Goal: Task Accomplishment & Management: Manage account settings

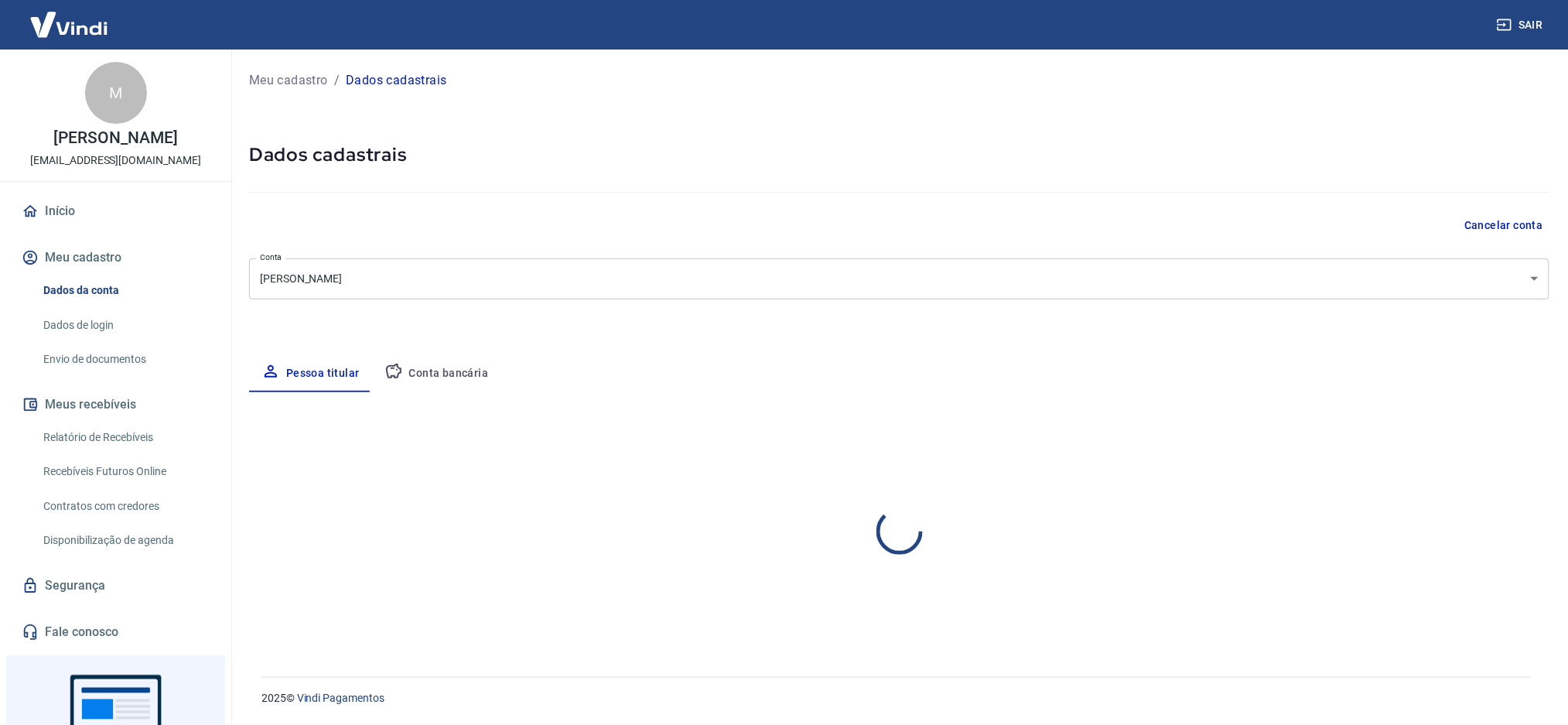
select select "PR"
select select "business"
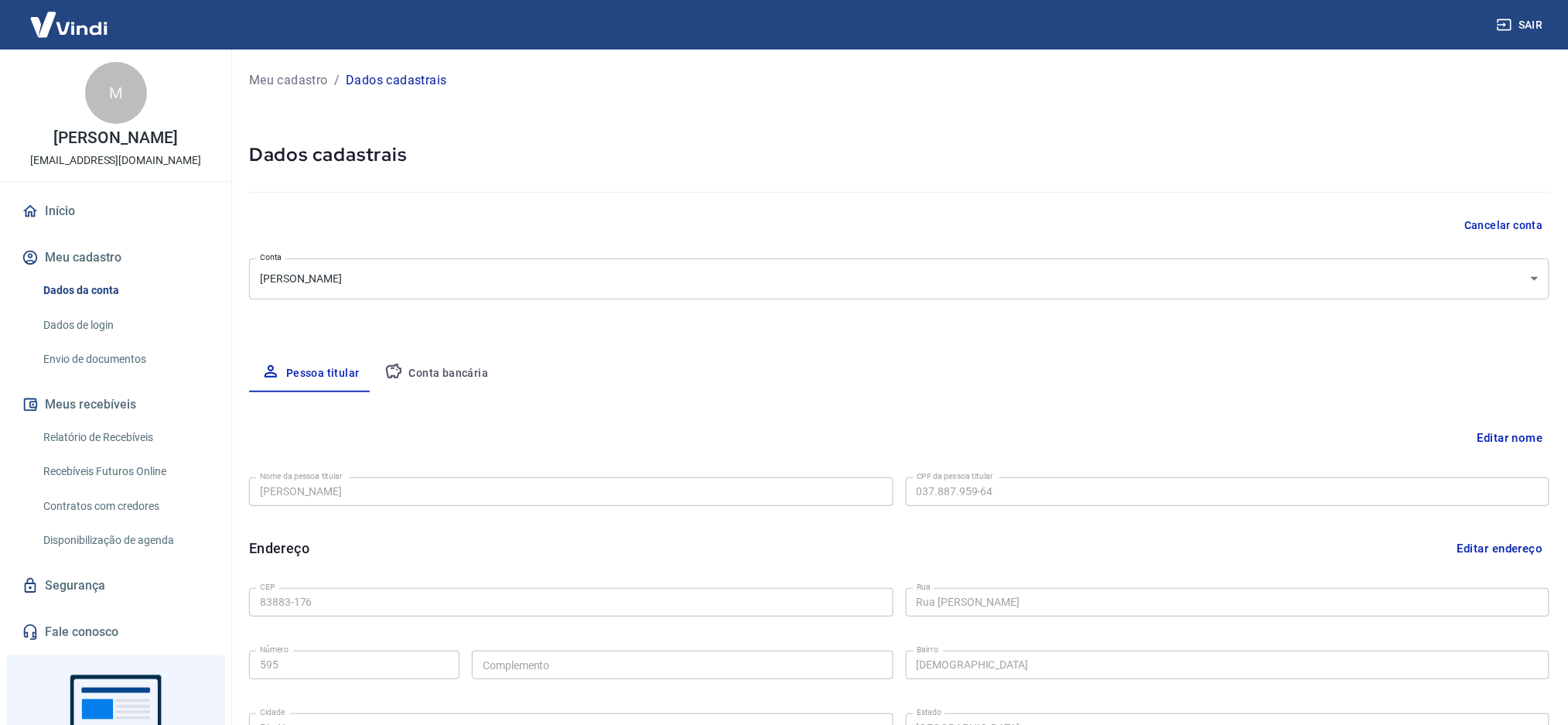
type input "[PHONE_NUMBER]"
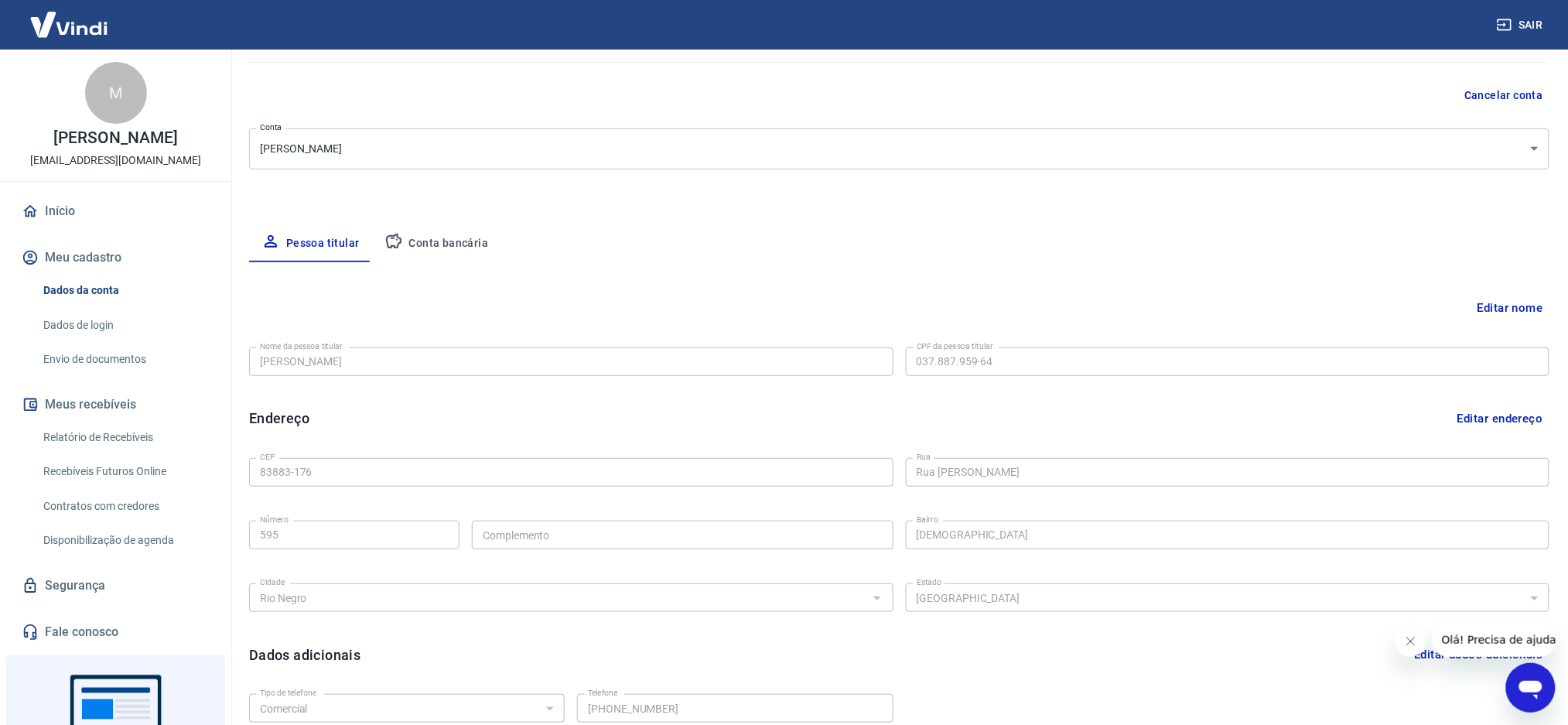
scroll to position [206, 0]
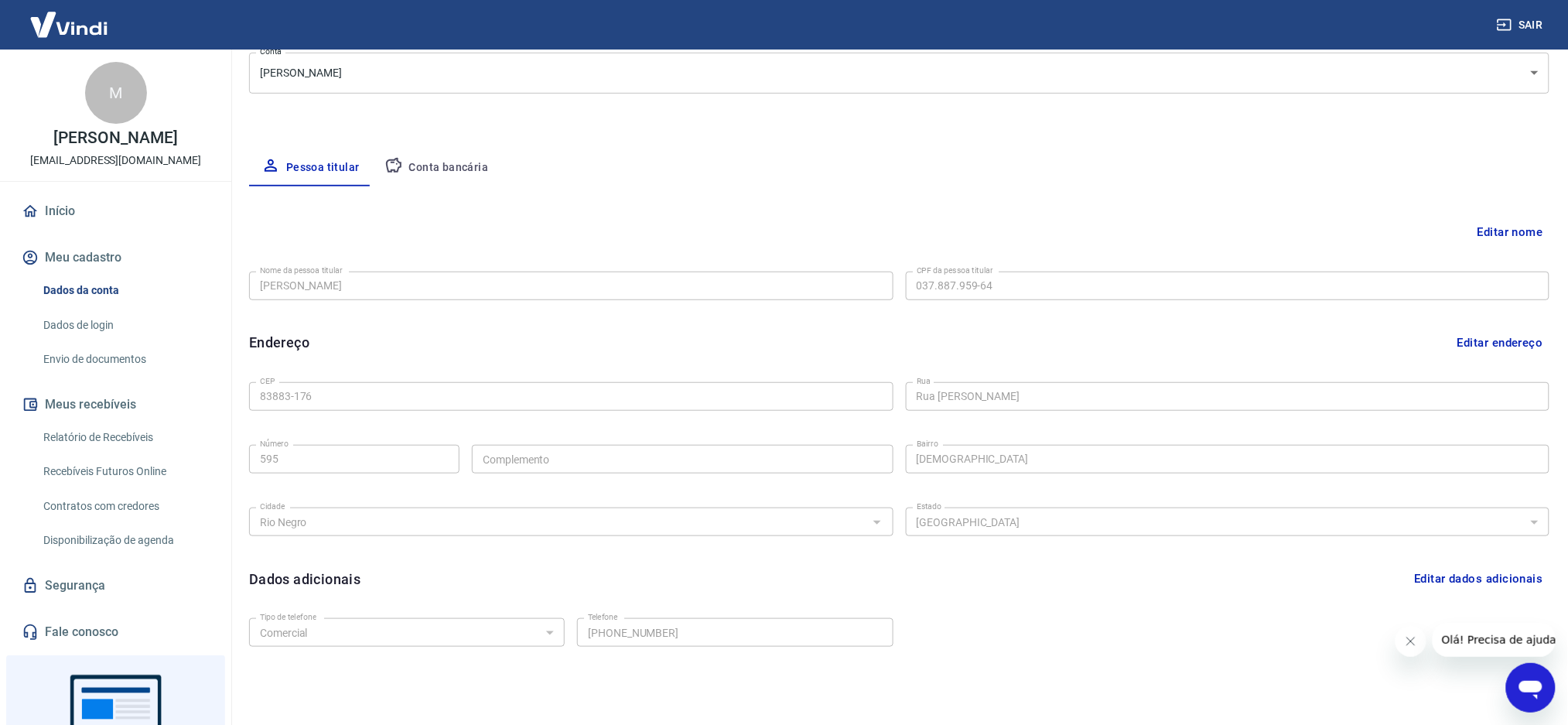
click at [129, 352] on link "Envio de documentos" at bounding box center [125, 359] width 176 height 32
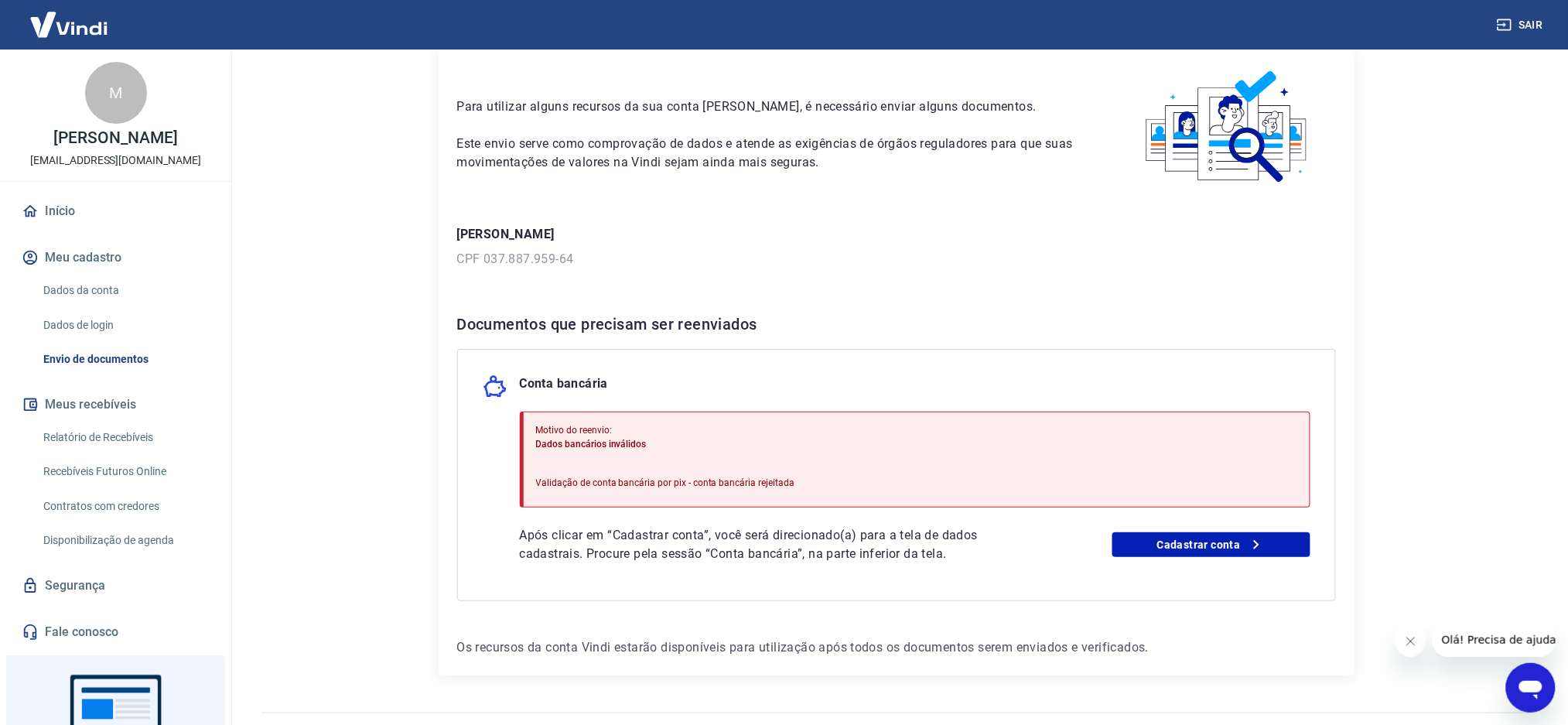
scroll to position [99, 0]
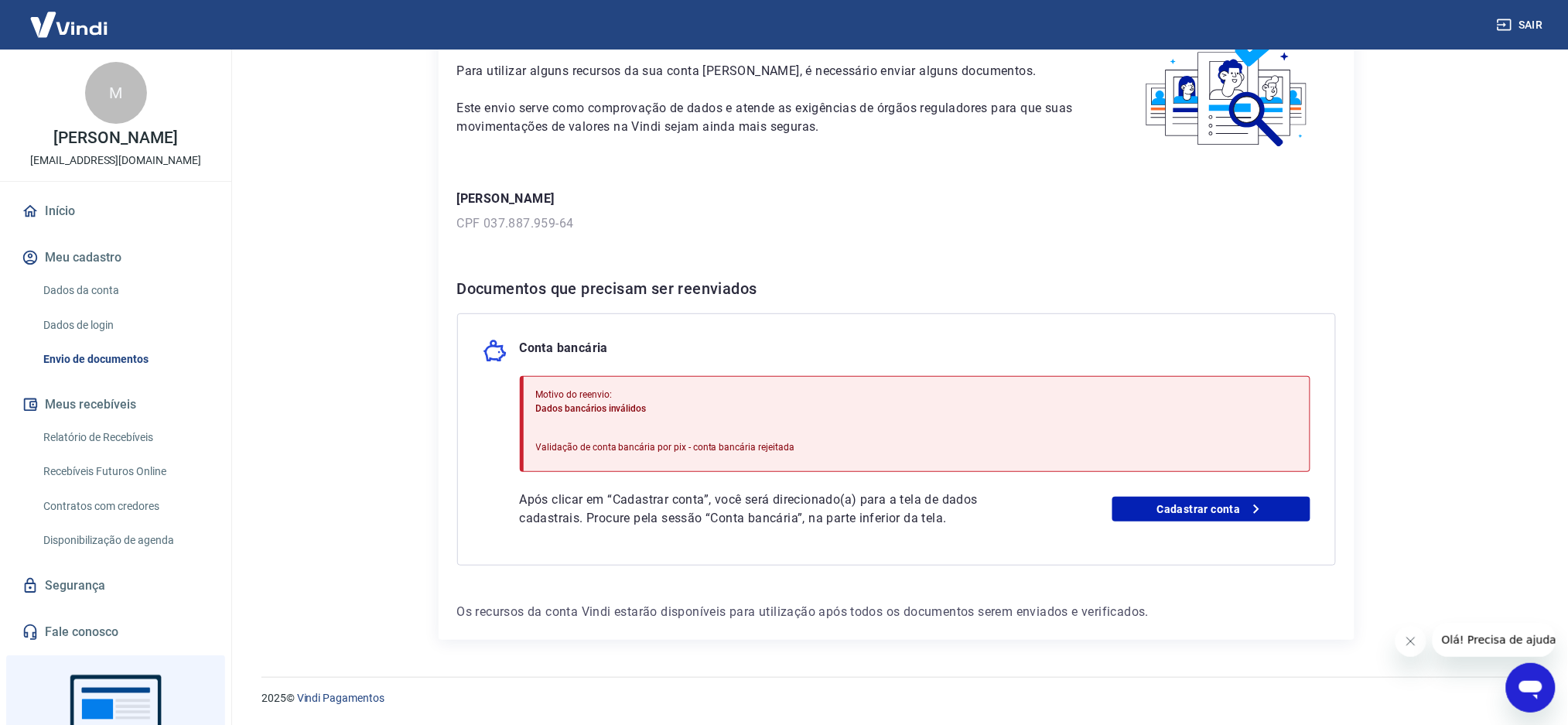
click at [651, 438] on div "Motivo do reenvio: Dados bancários inválidos Validação de conta bancária por pi…" at bounding box center [665, 424] width 259 height 85
click at [1176, 507] on link "Cadastrar conta" at bounding box center [1211, 509] width 198 height 25
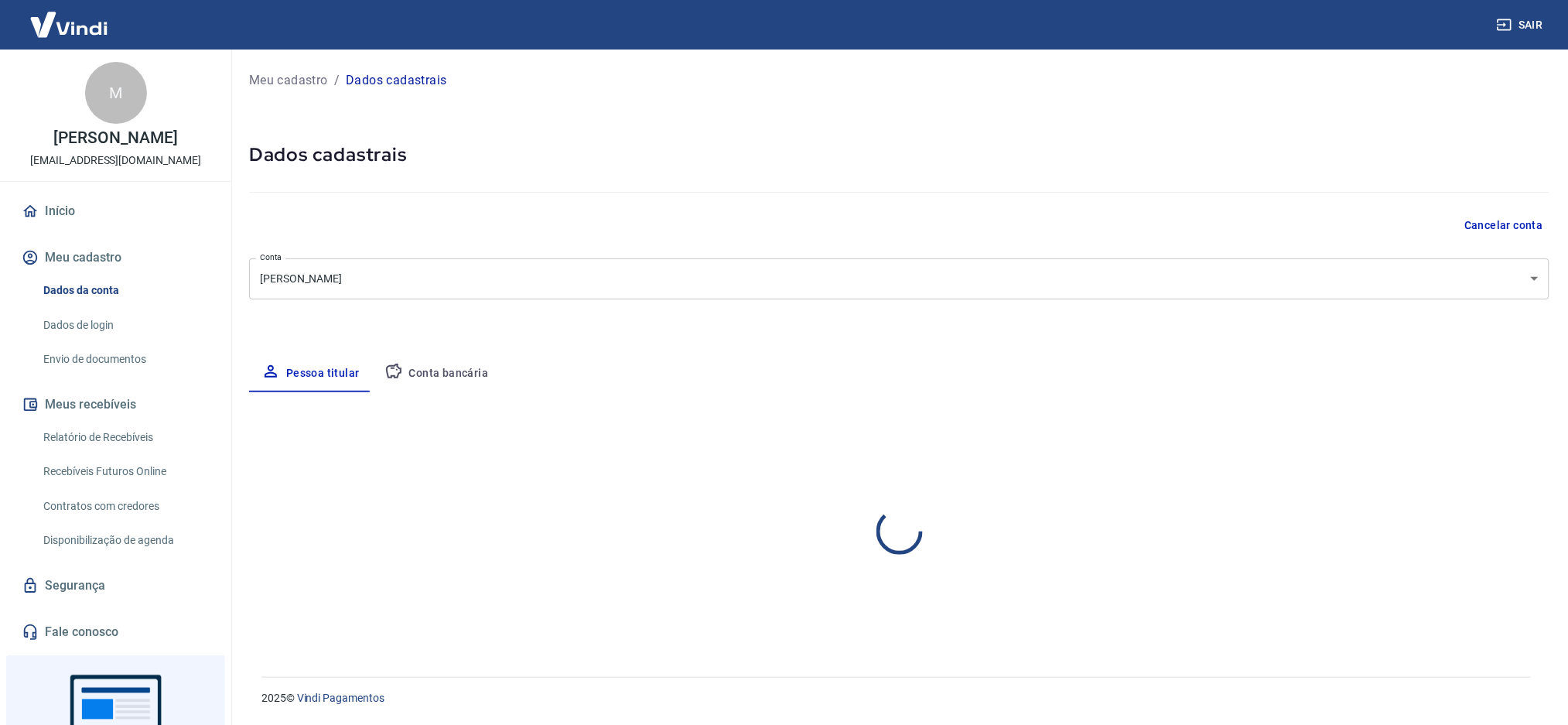
select select "PR"
select select "business"
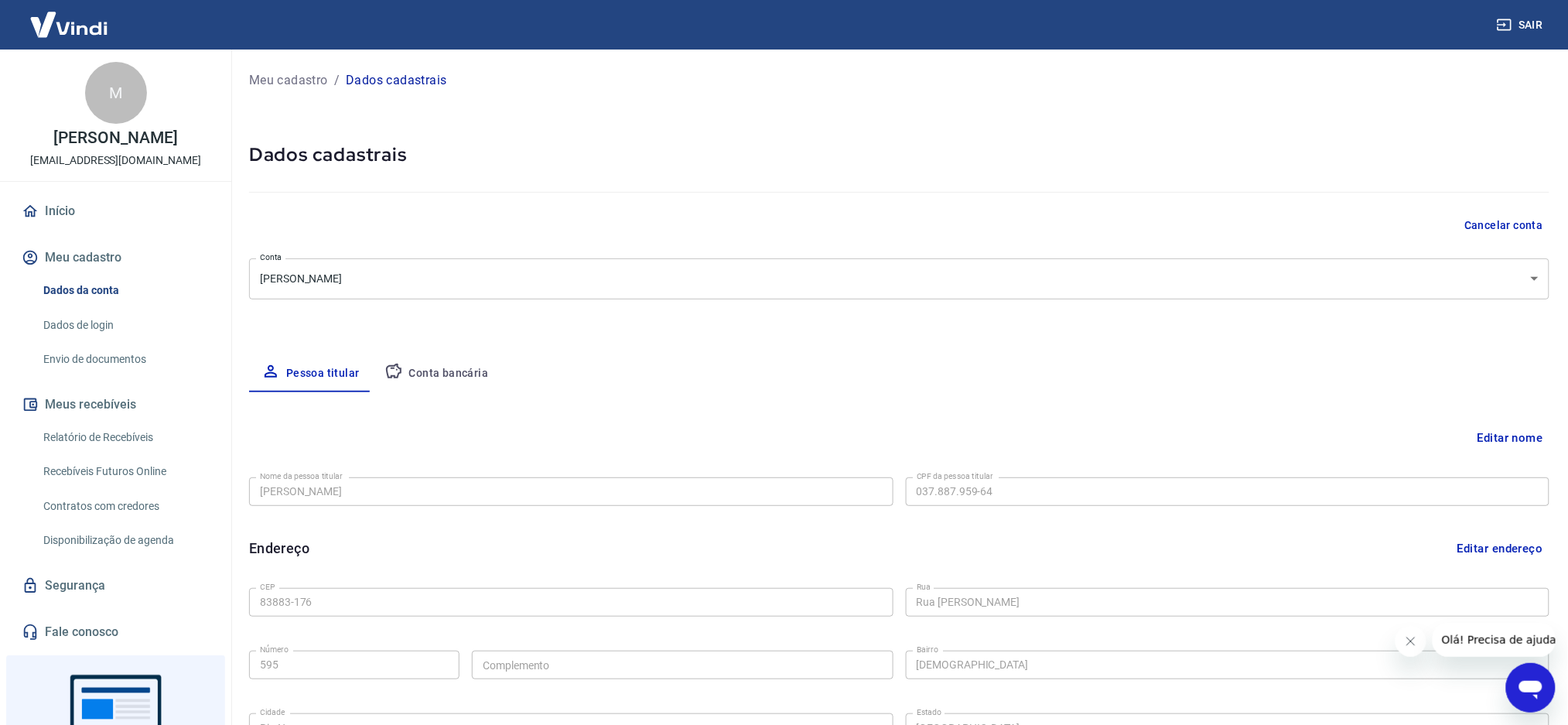
click at [449, 367] on button "Conta bancária" at bounding box center [437, 374] width 129 height 38
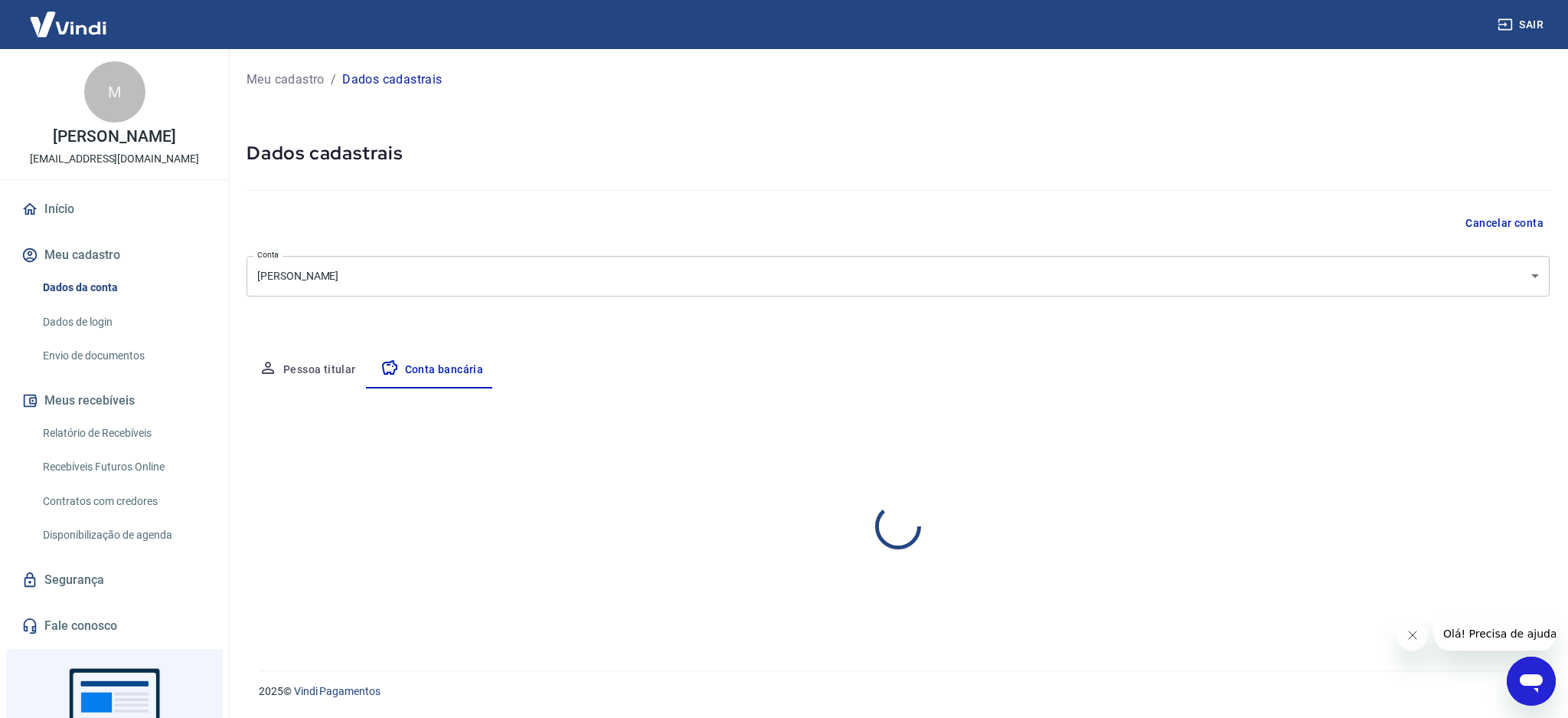
select select "1"
click at [1476, 433] on button "Editar conta bancária" at bounding box center [1486, 433] width 128 height 29
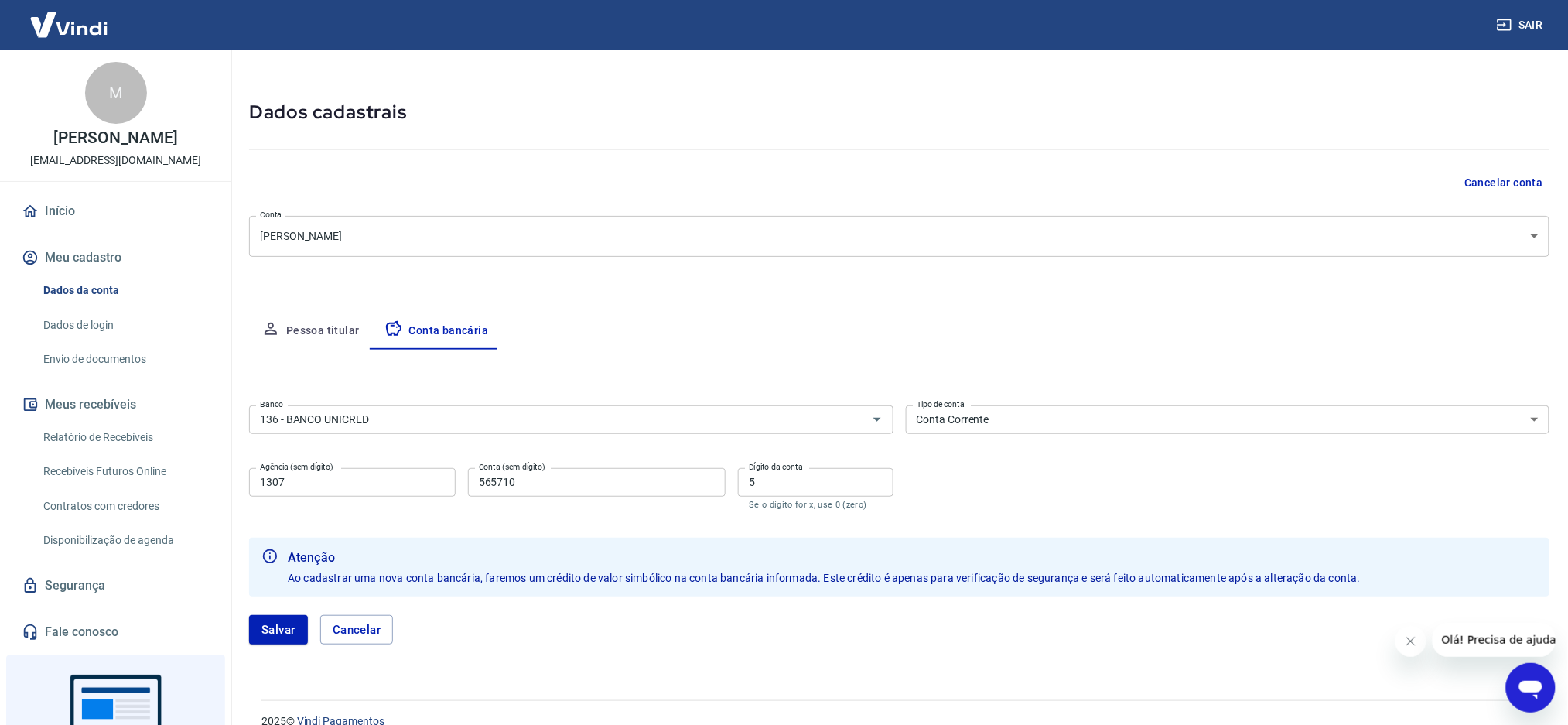
scroll to position [65, 0]
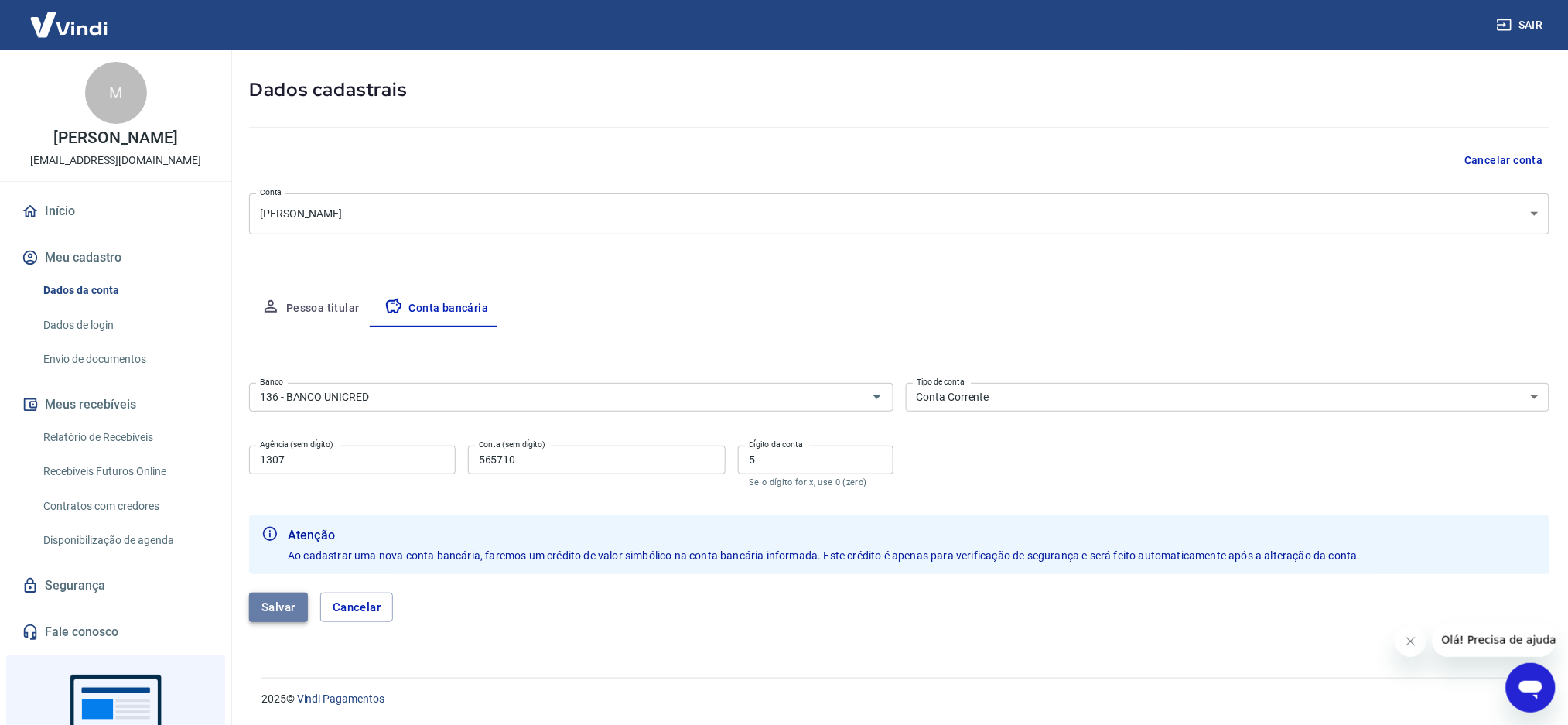
click at [287, 601] on button "Salvar" at bounding box center [279, 607] width 59 height 30
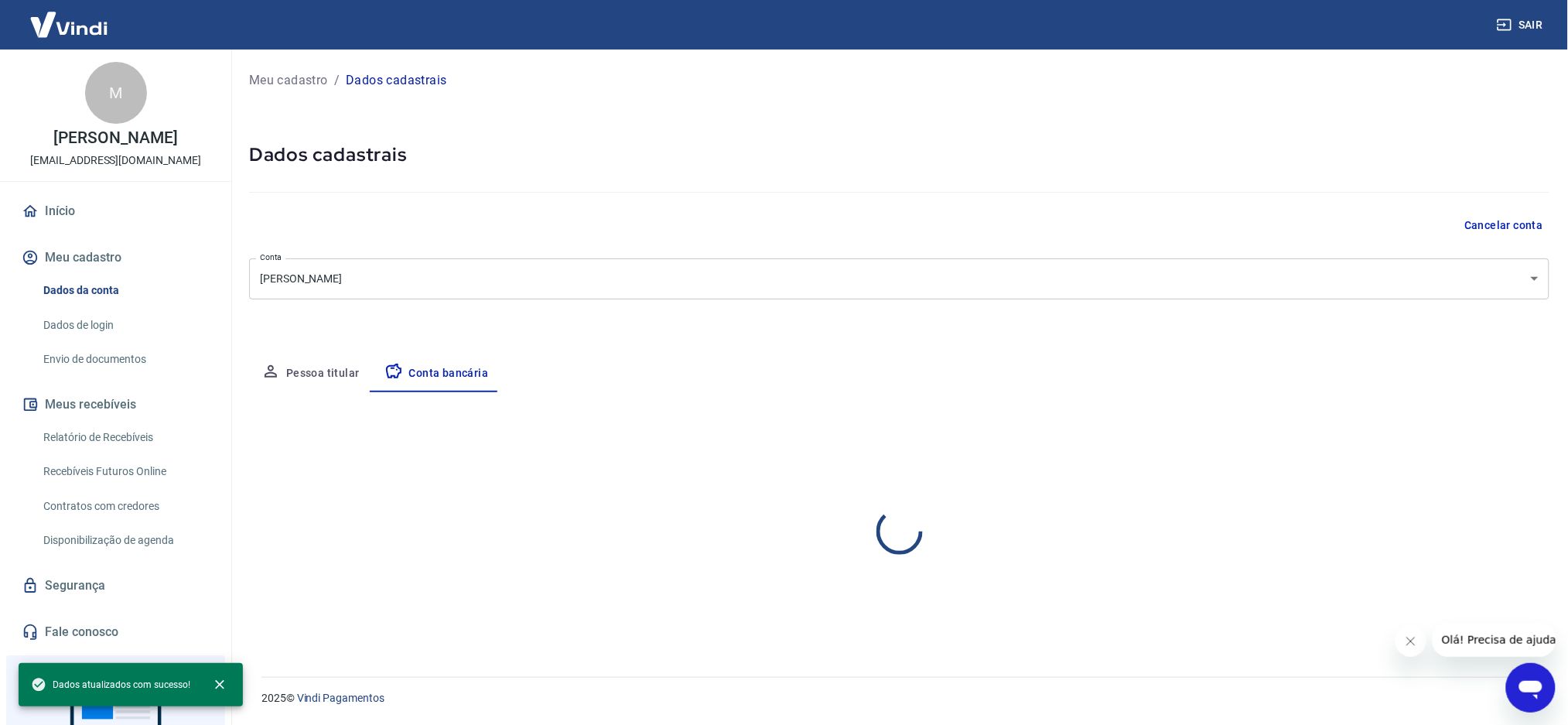
scroll to position [0, 0]
select select "1"
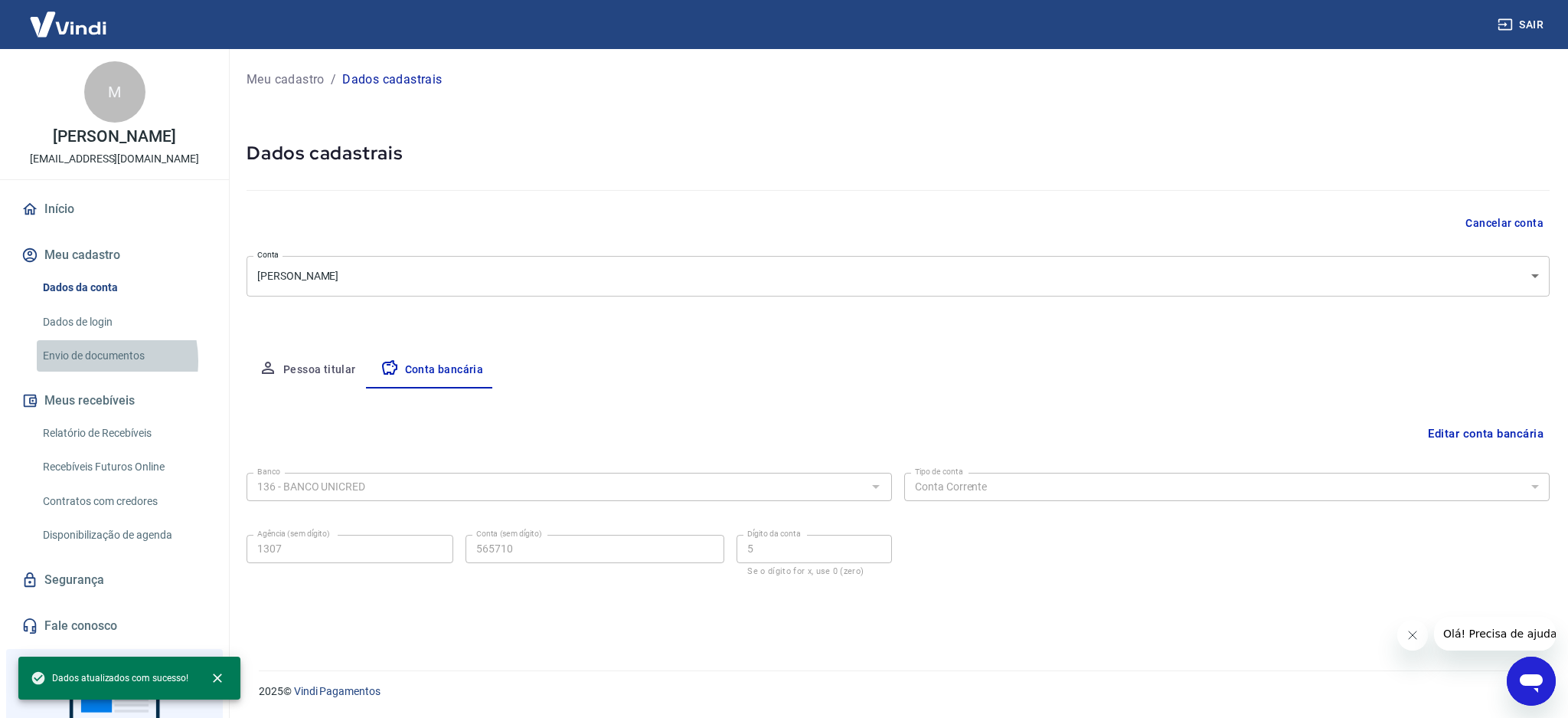
click at [86, 361] on link "Envio de documentos" at bounding box center [124, 356] width 174 height 32
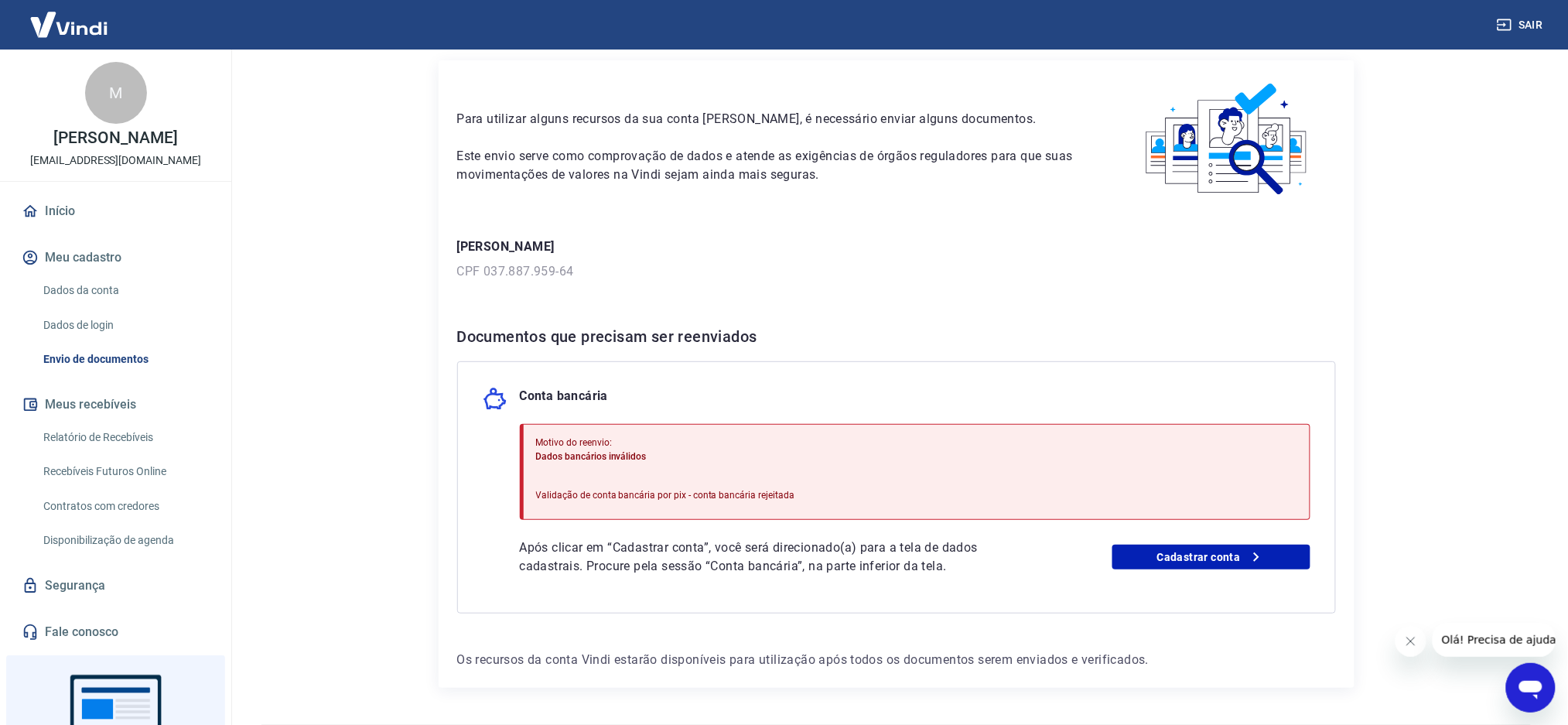
scroll to position [99, 0]
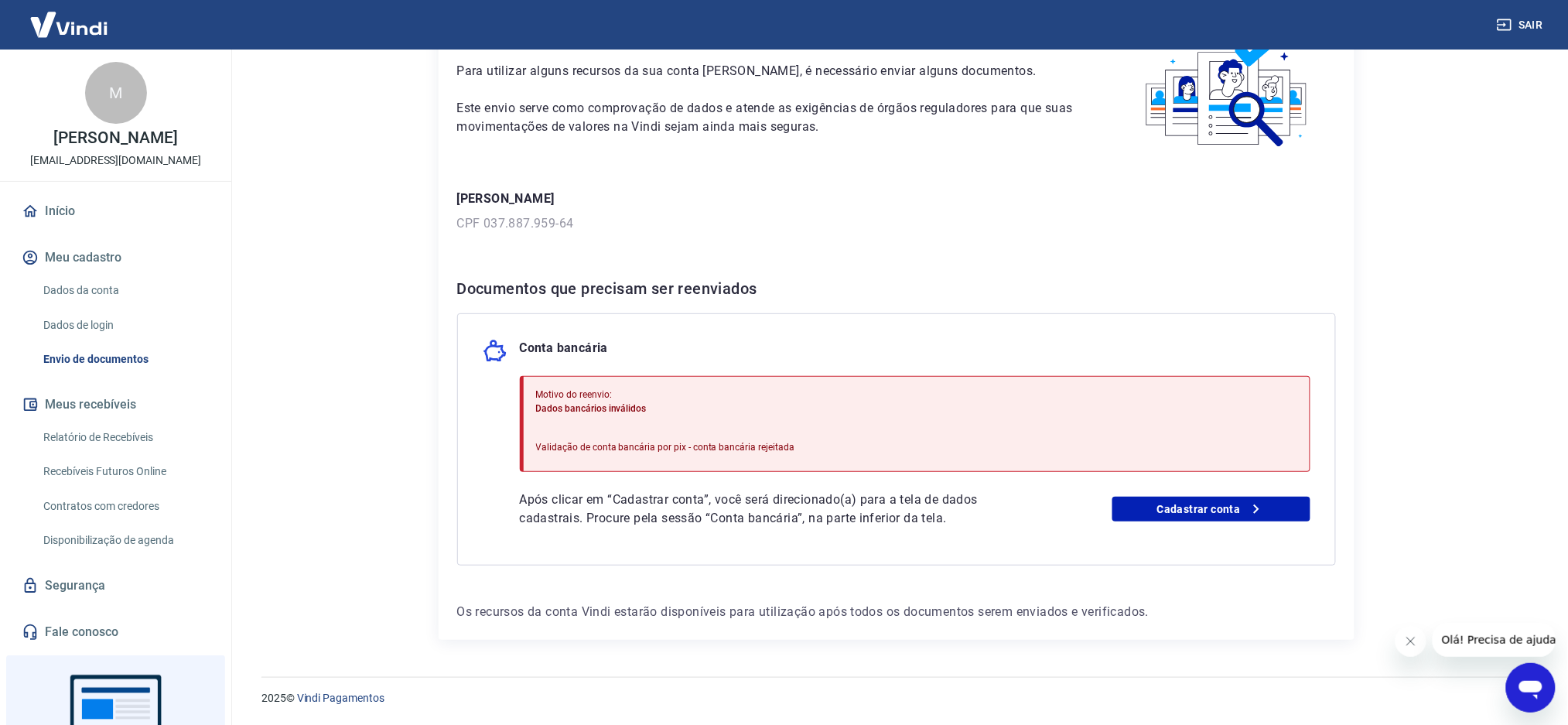
click at [613, 414] on p "Dados bancários inválidos" at bounding box center [665, 408] width 259 height 14
click at [608, 443] on p "Validação de conta bancária por pix - conta bancária rejeitada" at bounding box center [665, 446] width 259 height 14
click at [1190, 508] on link "Cadastrar conta" at bounding box center [1211, 509] width 198 height 25
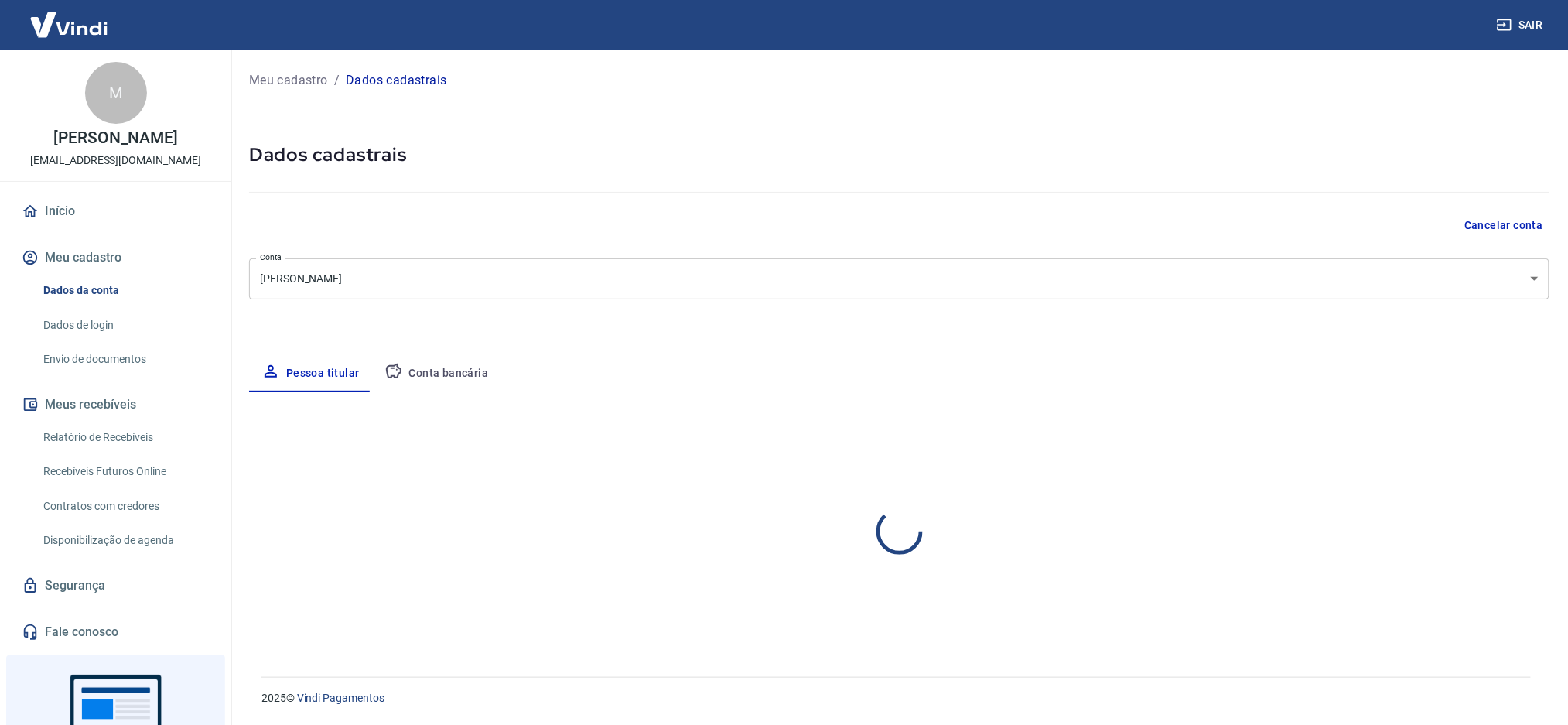
select select "PR"
select select "business"
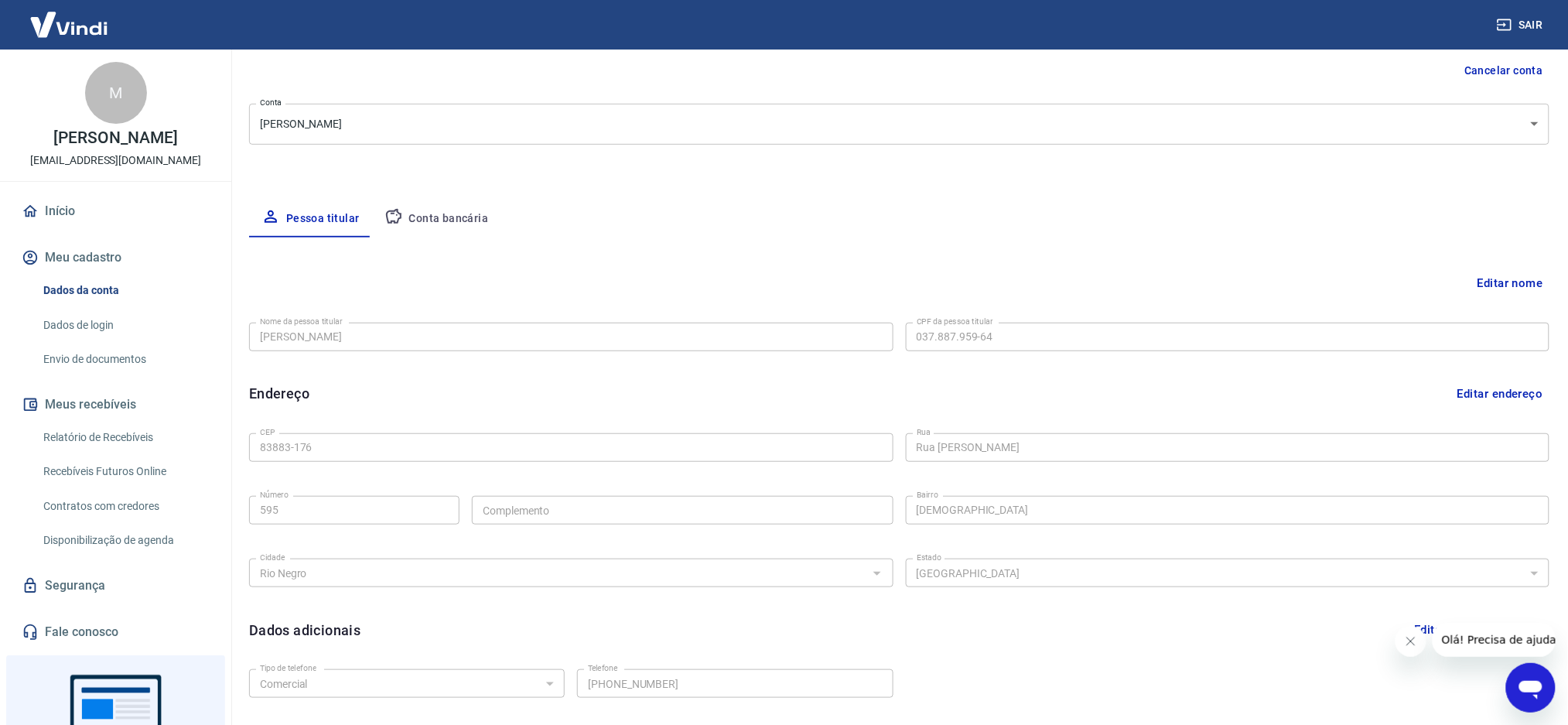
scroll to position [264, 0]
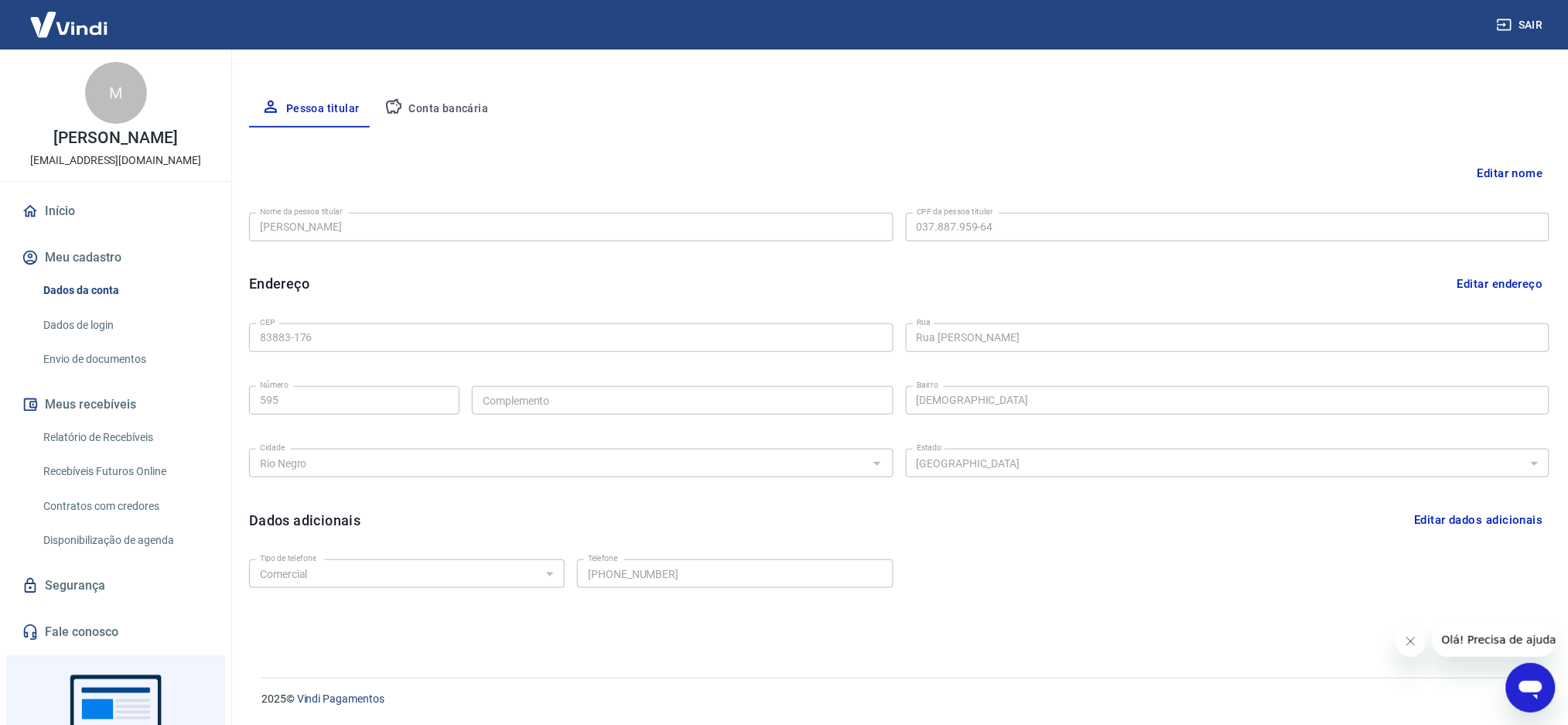
click at [1420, 643] on button "Fechar mensagem da empresa" at bounding box center [1410, 640] width 31 height 31
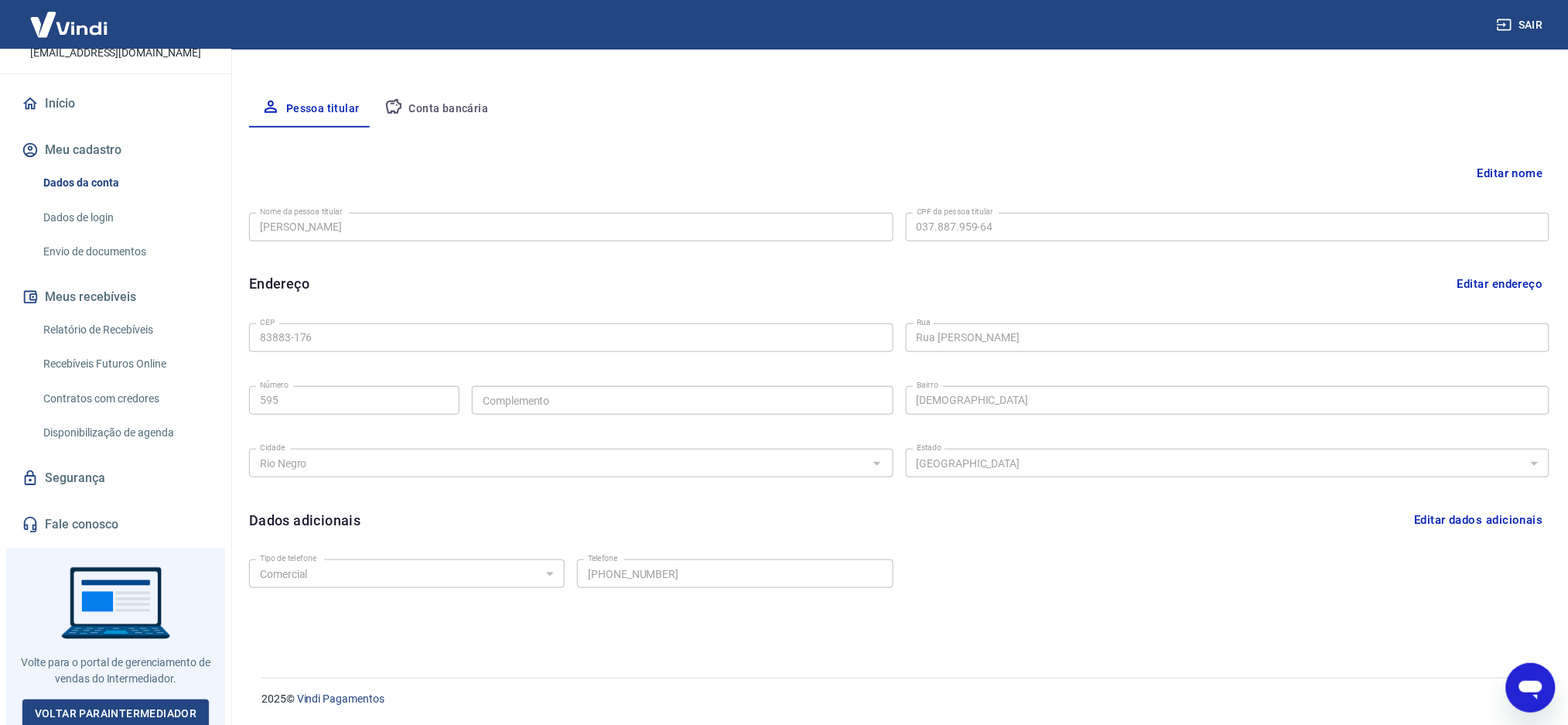
scroll to position [109, 0]
click at [465, 111] on button "Conta bancária" at bounding box center [437, 109] width 129 height 38
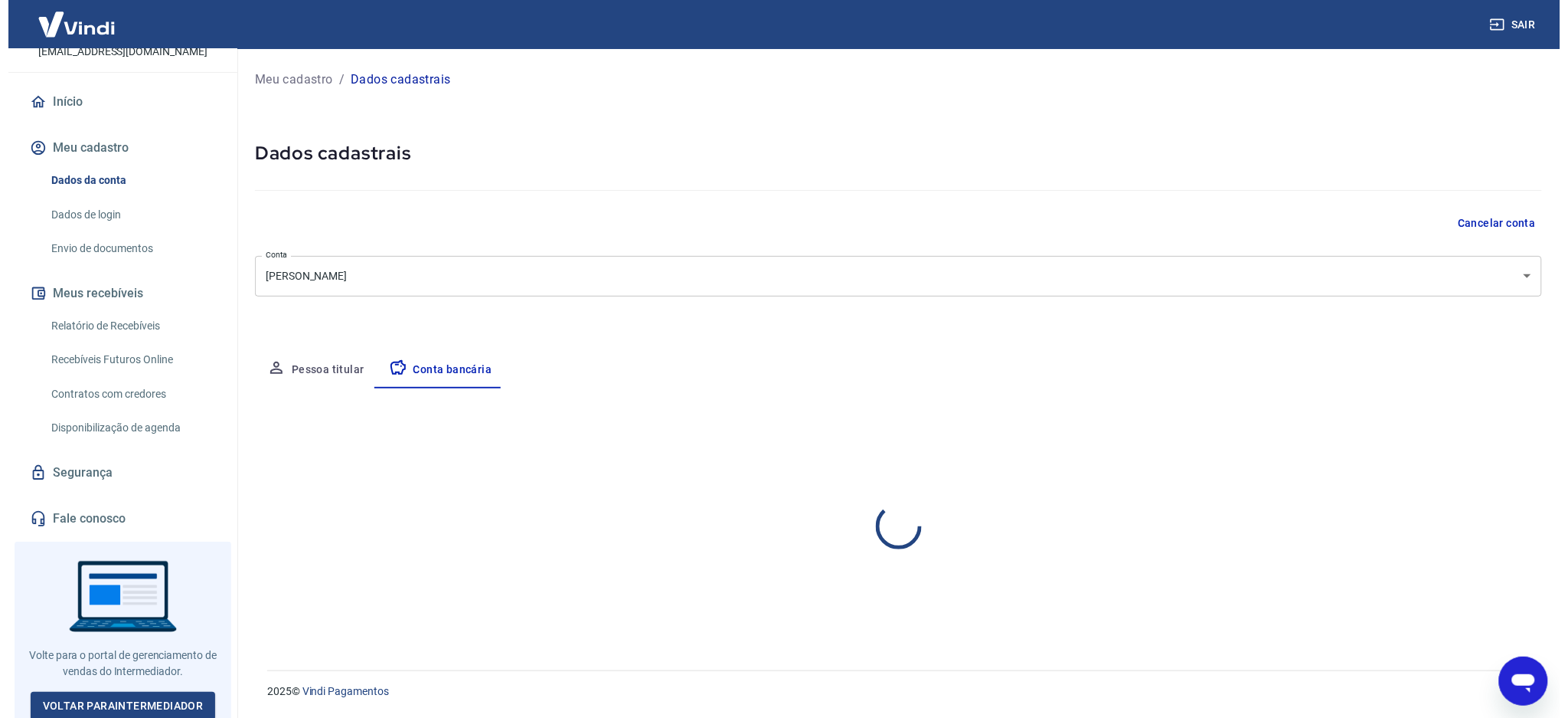
scroll to position [0, 0]
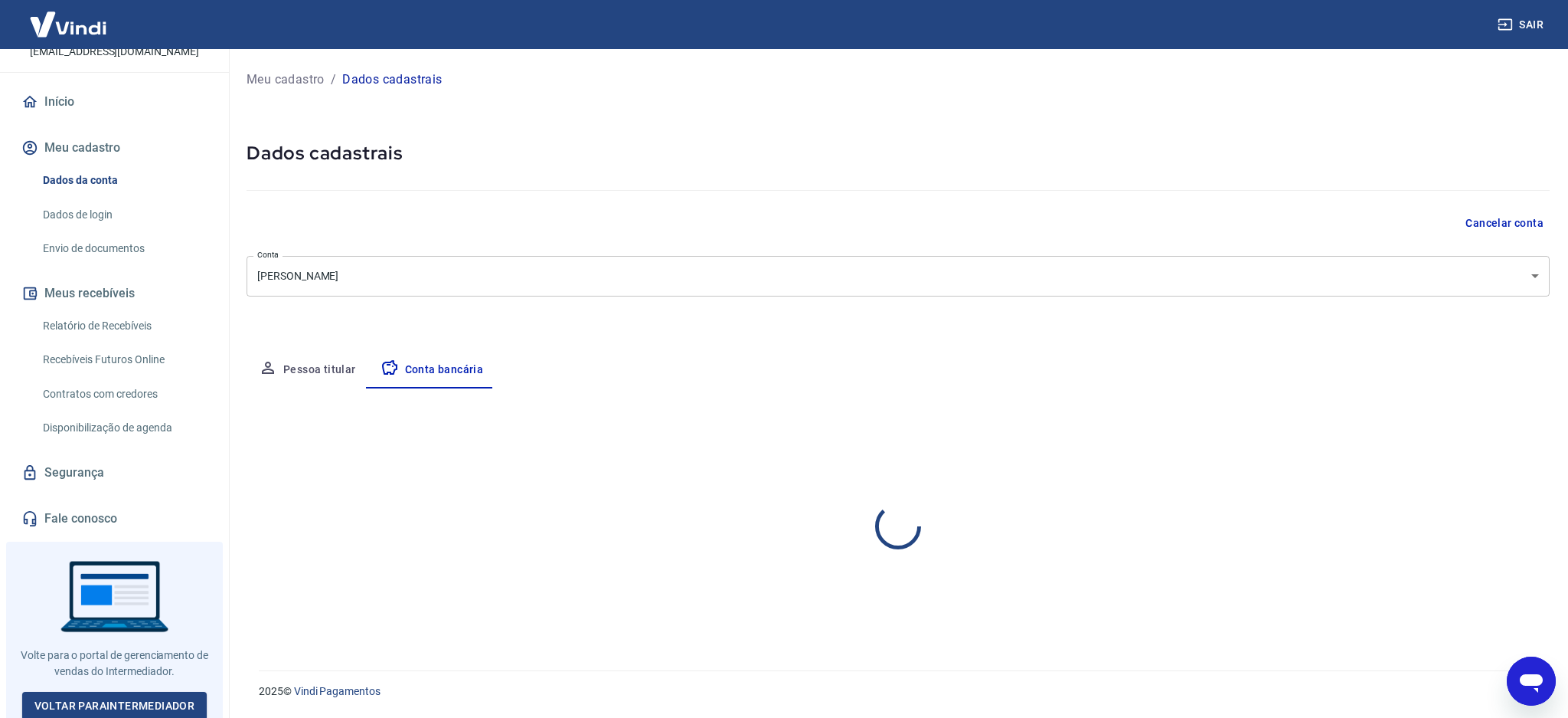
select select "1"
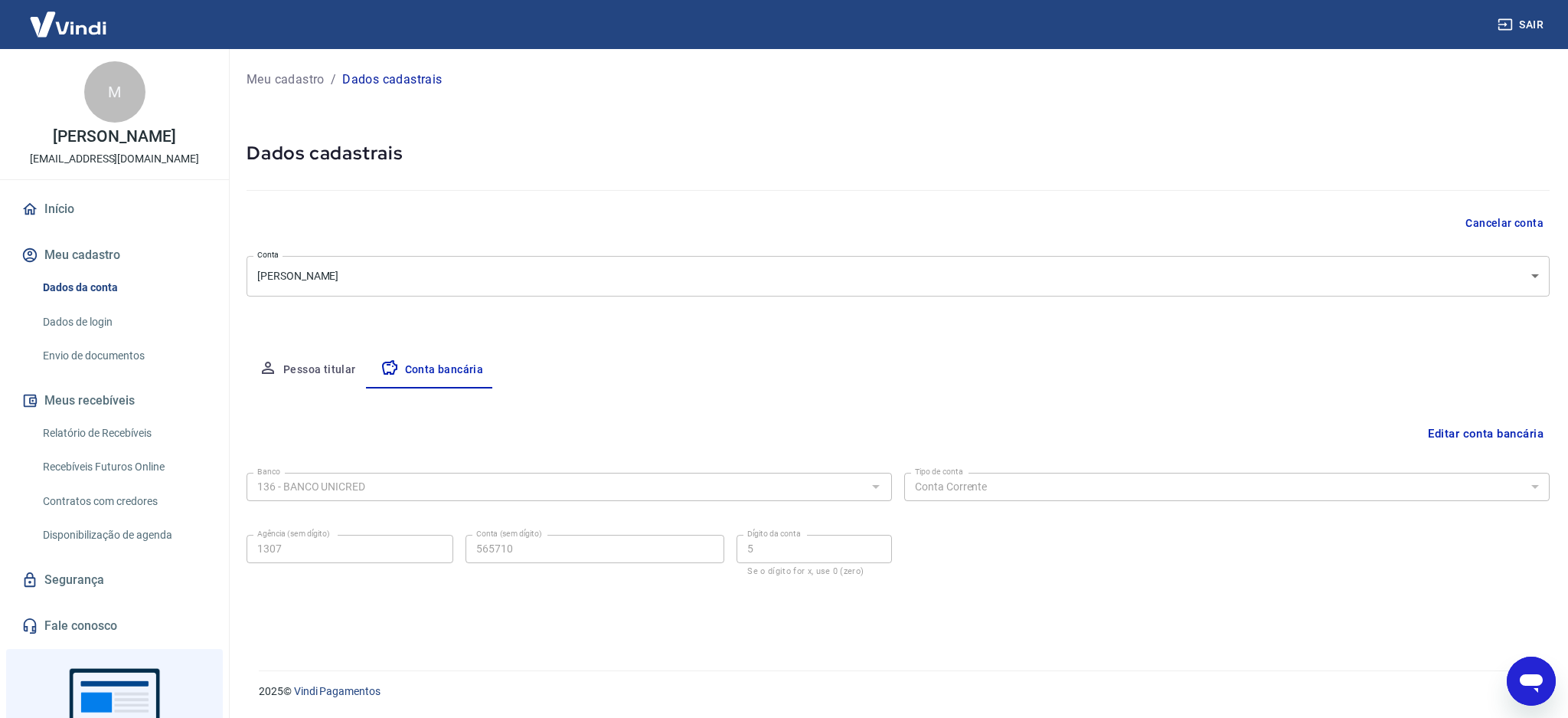
click at [119, 357] on link "Envio de documentos" at bounding box center [124, 356] width 174 height 32
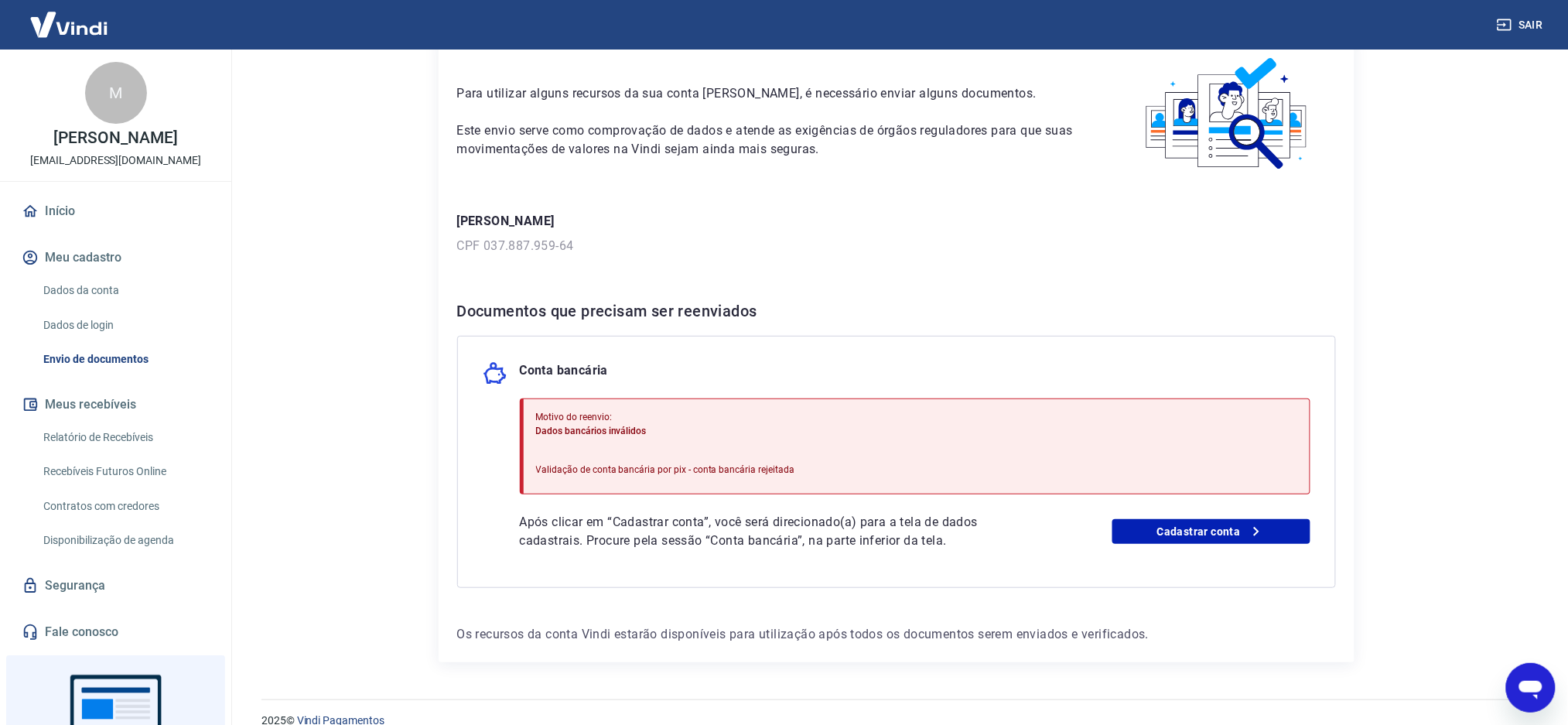
scroll to position [99, 0]
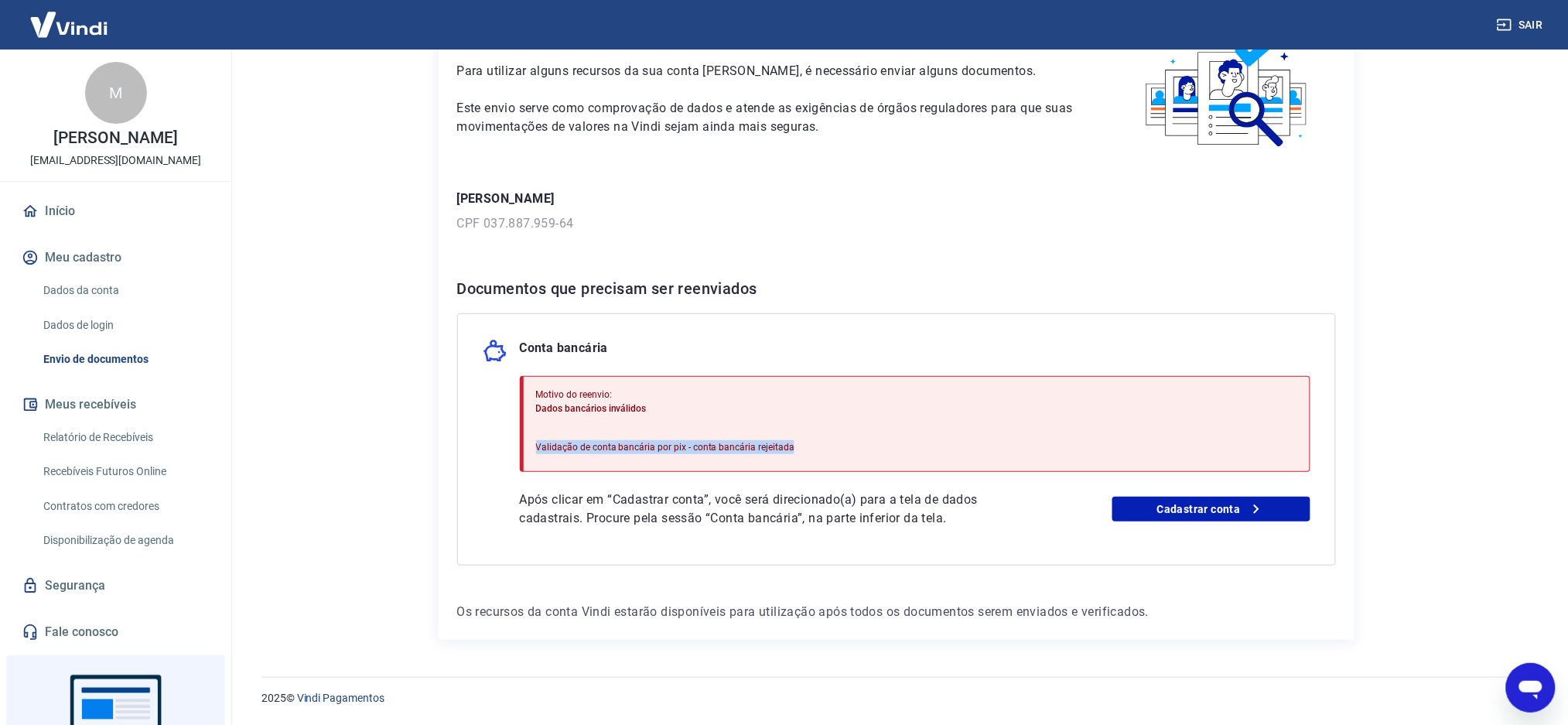
drag, startPoint x: 537, startPoint y: 446, endPoint x: 794, endPoint y: 446, distance: 257.0
click at [794, 446] on div "Motivo do reenvio: Dados bancários inválidos Validação de conta bancária por pi…" at bounding box center [915, 424] width 790 height 96
click at [848, 440] on div "Motivo do reenvio: Dados bancários inválidos Validação de conta bancária por pi…" at bounding box center [915, 424] width 790 height 96
click at [770, 361] on div "Conta bancária" at bounding box center [897, 351] width 828 height 25
